Goal: Information Seeking & Learning: Obtain resource

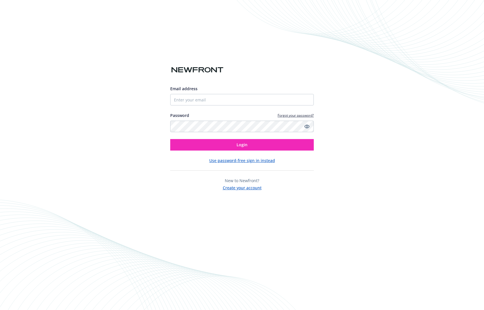
click at [215, 99] on input "Email address" at bounding box center [242, 99] width 144 height 11
click at [180, 98] on input "Email address" at bounding box center [242, 99] width 144 height 11
type input "l"
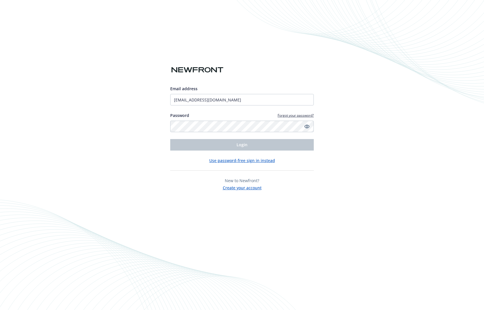
type input "[EMAIL_ADDRESS][DOMAIN_NAME]"
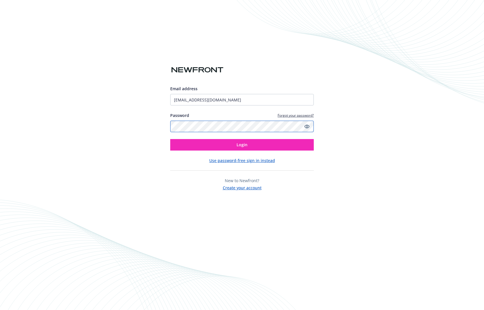
click at [170, 139] on button "Login" at bounding box center [242, 144] width 144 height 11
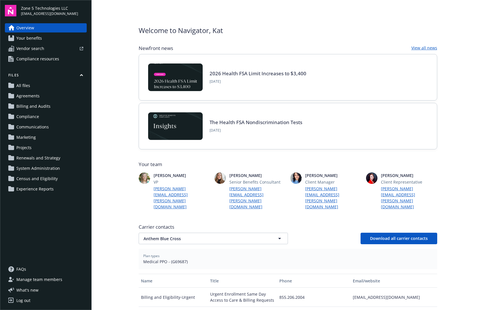
click at [20, 114] on span "Compliance" at bounding box center [27, 116] width 23 height 9
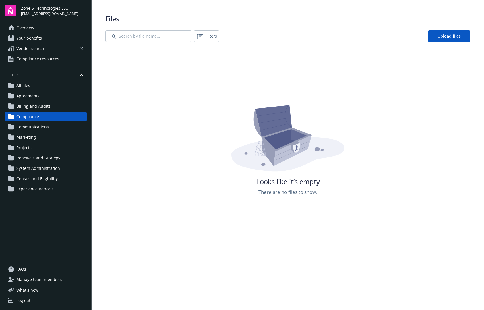
click at [37, 56] on span "Compliance resources" at bounding box center [37, 58] width 43 height 9
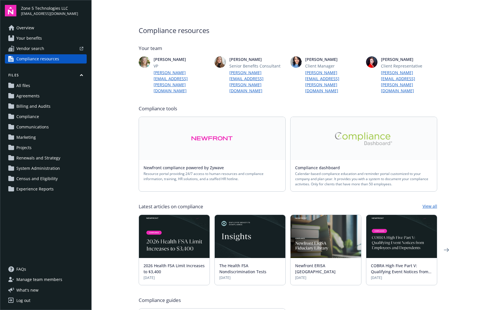
click at [419, 23] on div "Compliance resources Your team [PERSON_NAME] VP [EMAIL_ADDRESS][PERSON_NAME][DO…" at bounding box center [288, 229] width 312 height 459
